Goal: Task Accomplishment & Management: Manage account settings

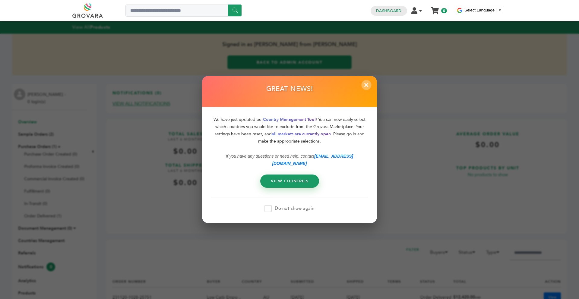
click at [364, 89] on span "×" at bounding box center [366, 85] width 10 height 10
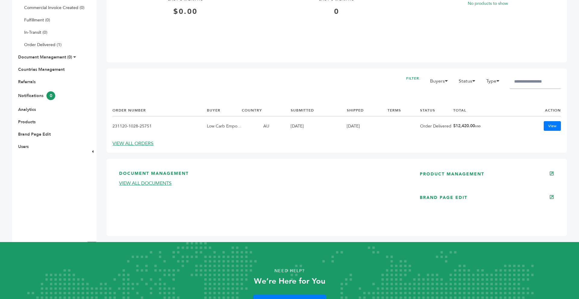
scroll to position [193, 0]
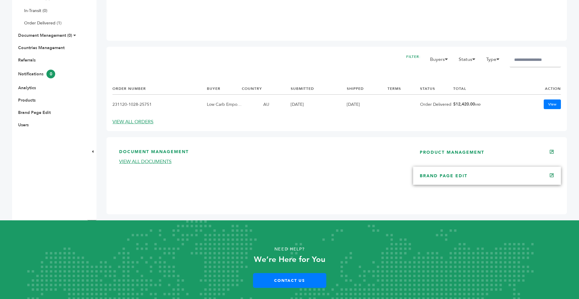
click at [447, 183] on div "BRAND PAGE EDIT" at bounding box center [487, 176] width 148 height 18
click at [445, 176] on link "BRAND PAGE EDIT" at bounding box center [444, 176] width 48 height 6
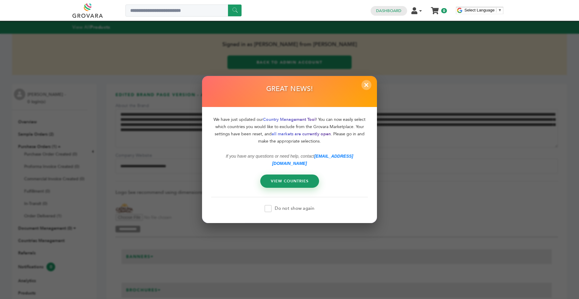
click at [365, 87] on span "×" at bounding box center [366, 85] width 10 height 10
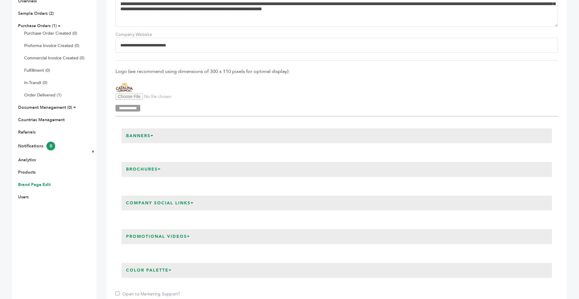
scroll to position [121, 0]
drag, startPoint x: 185, startPoint y: 45, endPoint x: 113, endPoint y: 48, distance: 72.1
click at [113, 48] on div "**********" at bounding box center [336, 278] width 460 height 628
paste input "**********"
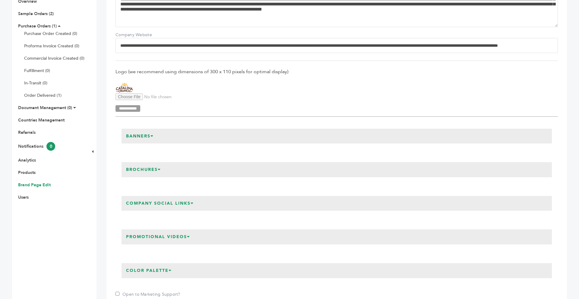
scroll to position [0, 132]
type input "**********"
click at [251, 69] on span "Logo (we recommend using dimensions of 300 x 110 pixels for optimal display):" at bounding box center [336, 71] width 442 height 7
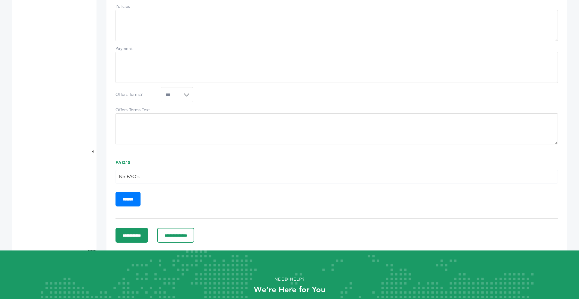
scroll to position [470, 0]
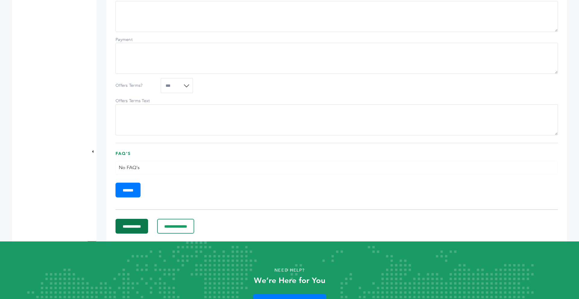
click at [145, 234] on input "**********" at bounding box center [131, 226] width 33 height 15
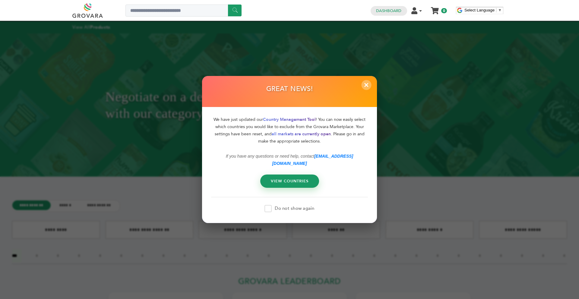
click at [367, 90] on span "×" at bounding box center [366, 85] width 10 height 10
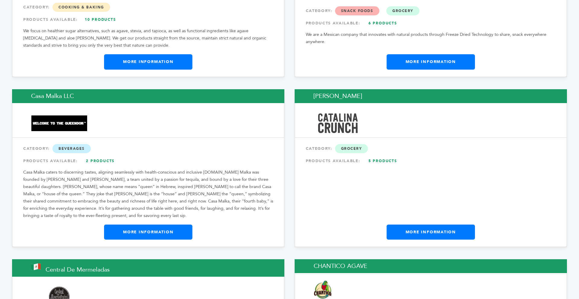
scroll to position [1821, 0]
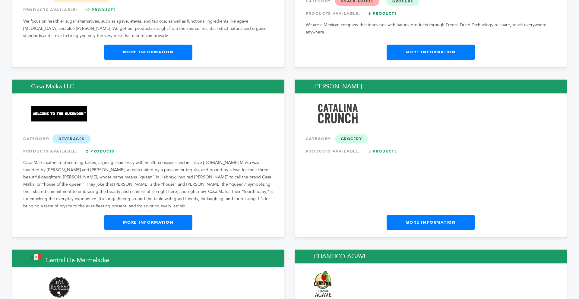
click at [421, 215] on link "More Information" at bounding box center [431, 222] width 88 height 15
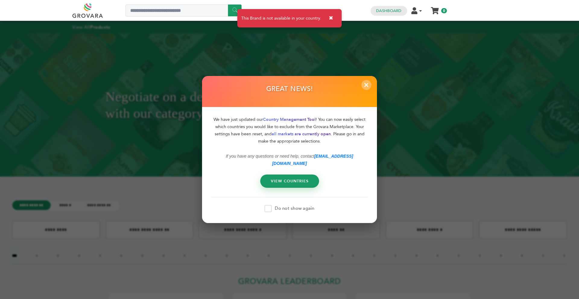
click at [364, 89] on span "×" at bounding box center [366, 85] width 10 height 10
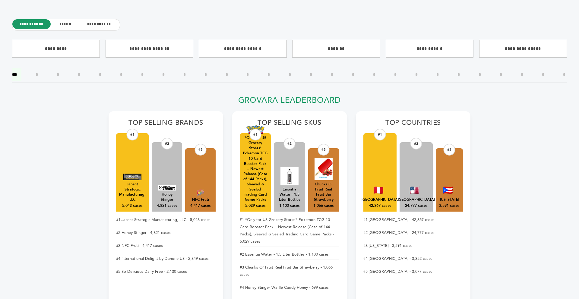
scroll to position [193, 0]
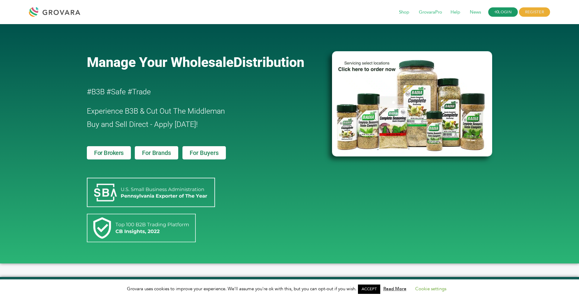
click at [496, 16] on link "LOGIN" at bounding box center [503, 12] width 30 height 9
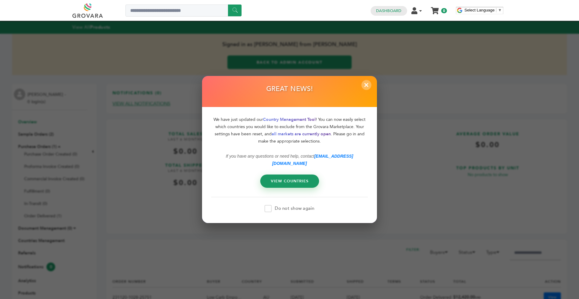
click at [365, 87] on span "×" at bounding box center [366, 85] width 10 height 10
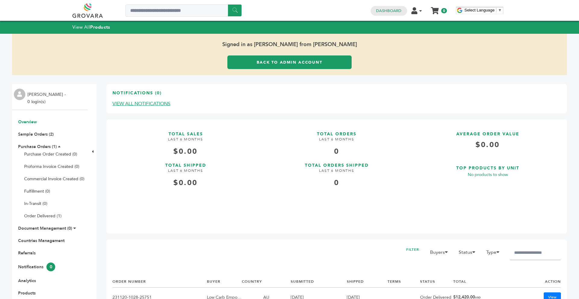
click at [254, 64] on link "Back to Admin Account" at bounding box center [289, 62] width 124 height 14
